Goal: Find specific page/section: Find specific page/section

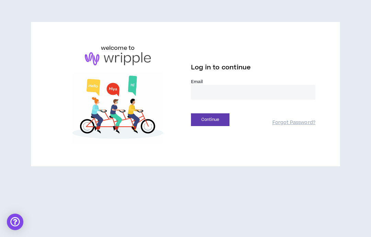
click at [229, 93] on input "email" at bounding box center [253, 92] width 124 height 15
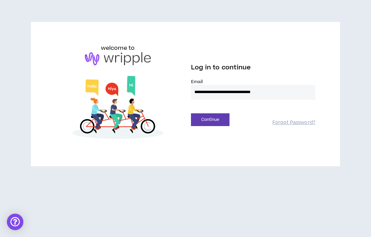
type input "**********"
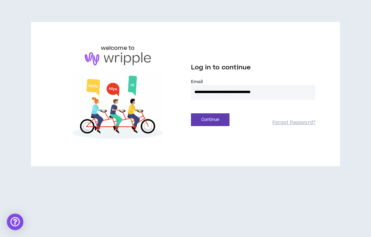
click at [214, 119] on button "Continue" at bounding box center [210, 119] width 39 height 13
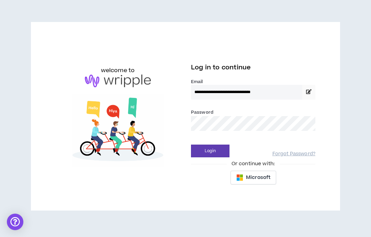
click at [223, 145] on button "Login" at bounding box center [210, 151] width 39 height 13
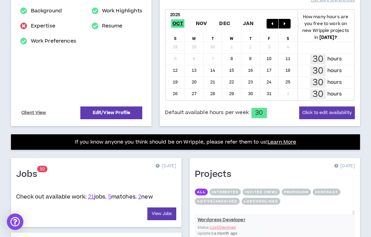
scroll to position [148, 0]
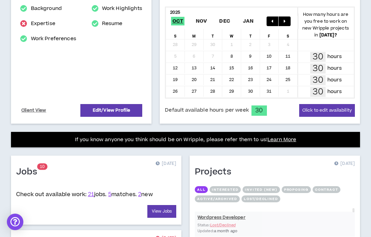
click at [141, 198] on link "2" at bounding box center [139, 195] width 3 height 8
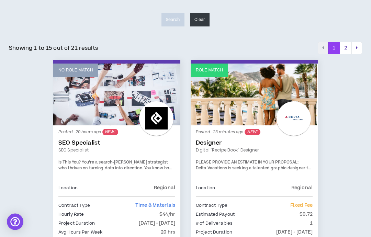
scroll to position [104, 0]
click at [232, 137] on div "Posted - 23 minutes ago NEW! Designer Digital "Recipe Book" Designer PLEASE PRO…" at bounding box center [254, 155] width 117 height 48
click at [240, 96] on link "Role Match" at bounding box center [254, 95] width 127 height 62
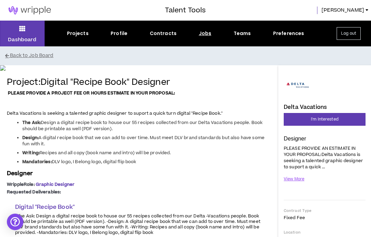
click at [36, 56] on button "Back to Job Board" at bounding box center [190, 56] width 371 height 12
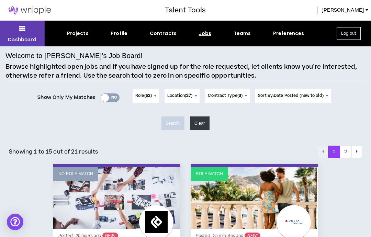
click at [347, 32] on button "Log out" at bounding box center [349, 33] width 24 height 13
